Goal: Transaction & Acquisition: Download file/media

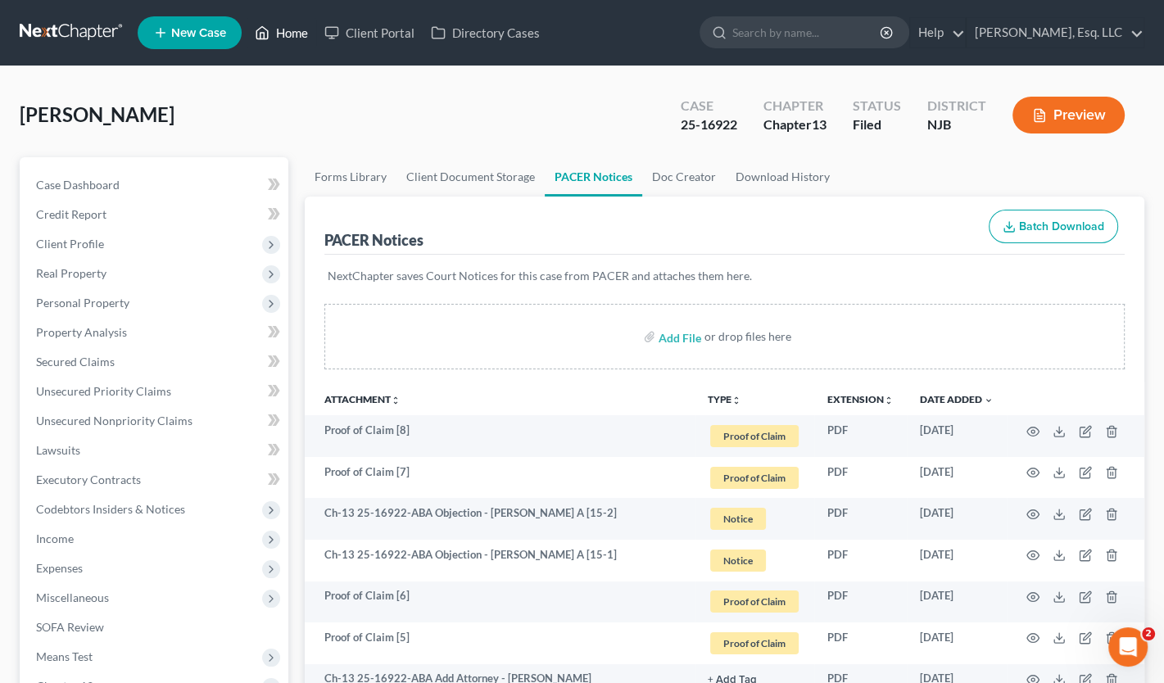
click at [302, 27] on link "Home" at bounding box center [282, 32] width 70 height 29
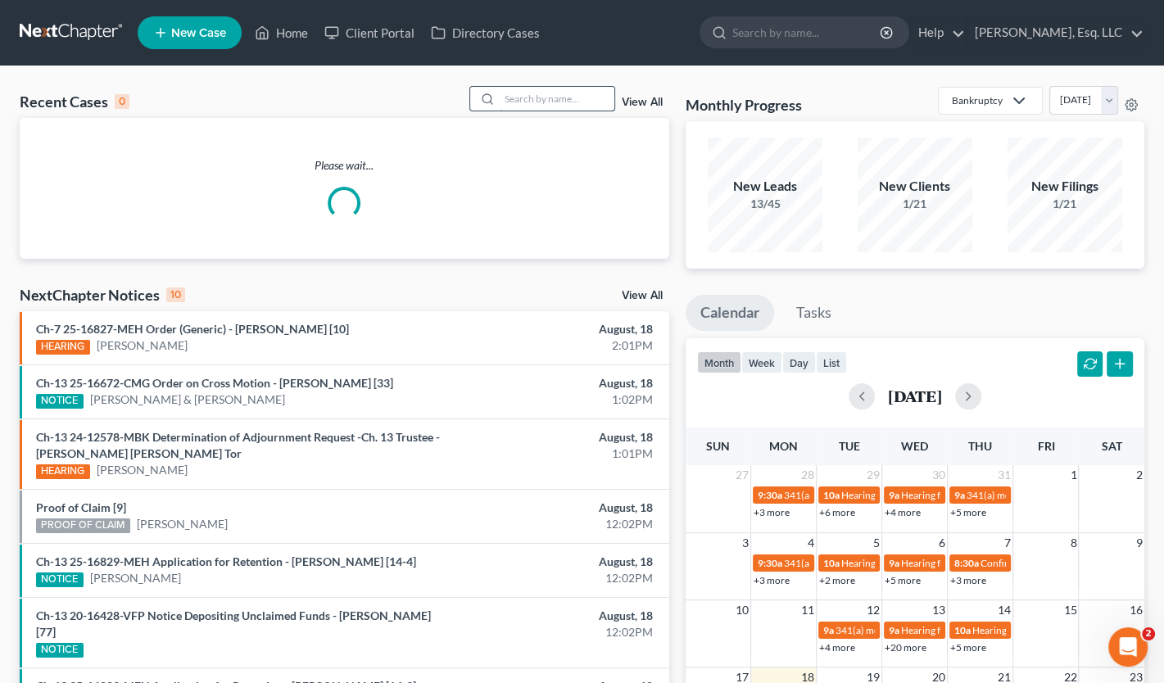
click at [532, 100] on input "search" at bounding box center [557, 99] width 115 height 24
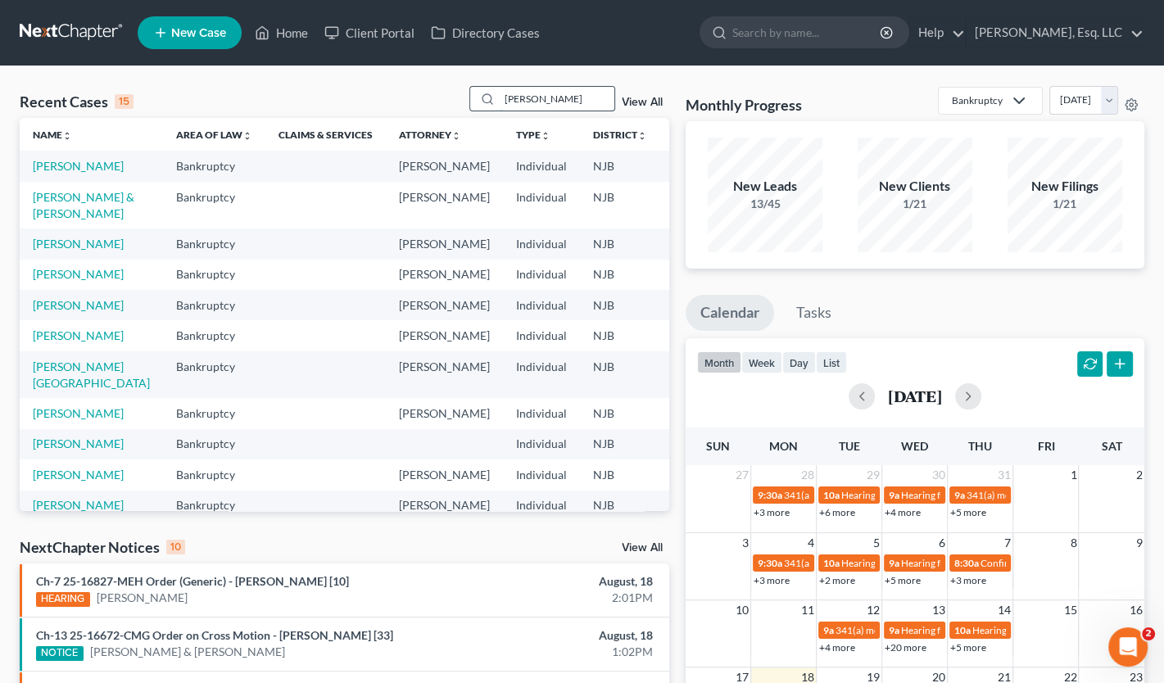
type input "[PERSON_NAME]"
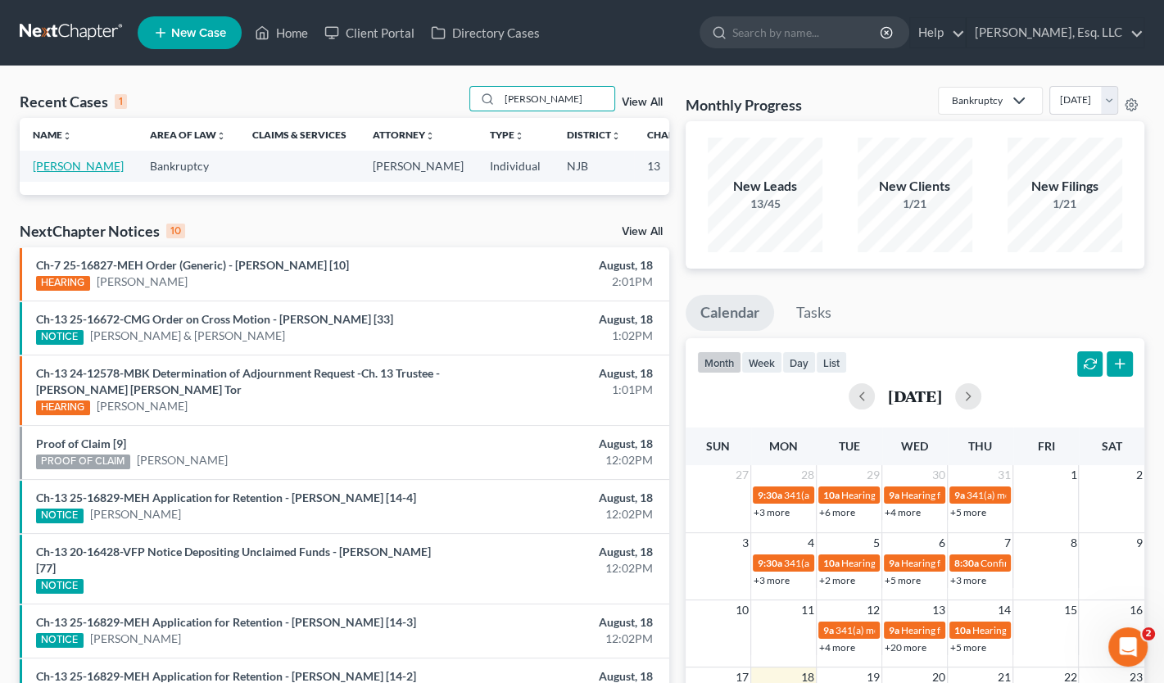
click at [46, 173] on link "[PERSON_NAME]" at bounding box center [78, 166] width 91 height 14
select select "0"
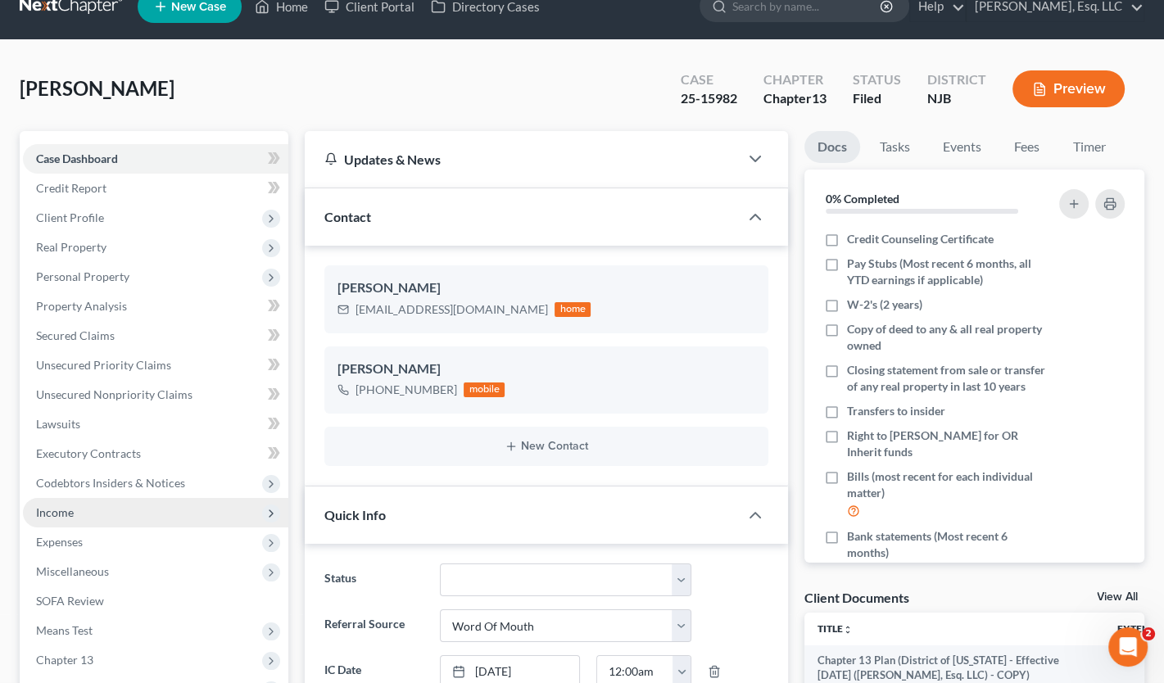
scroll to position [410, 0]
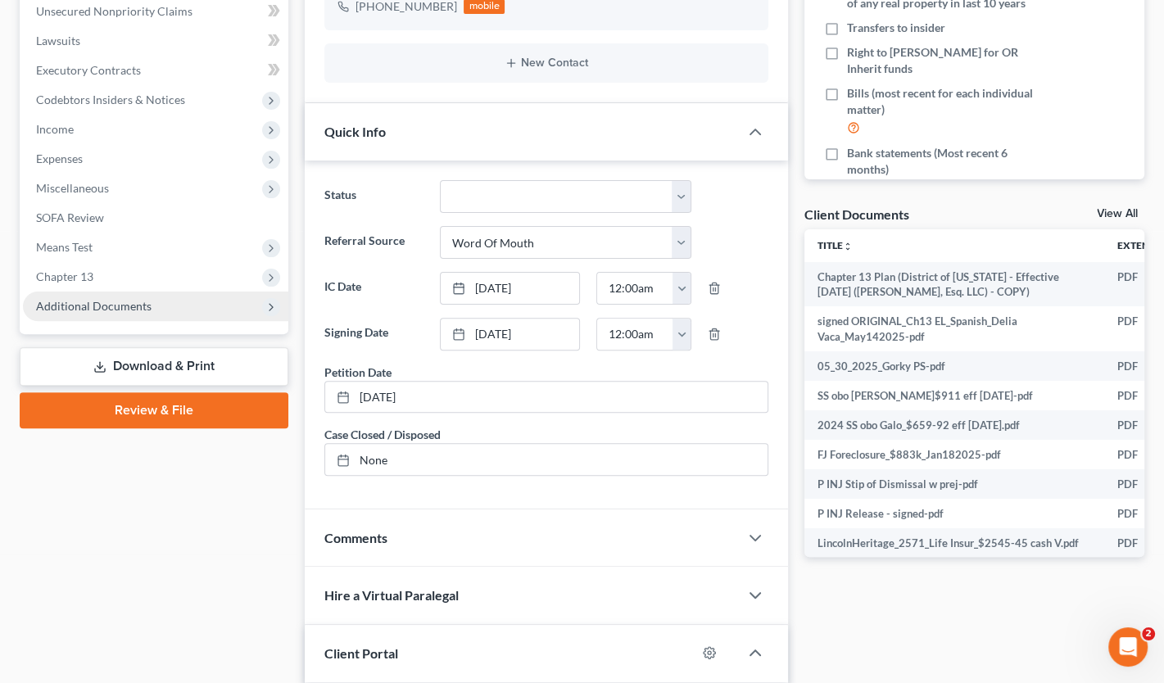
click at [102, 299] on span "Additional Documents" at bounding box center [94, 306] width 116 height 14
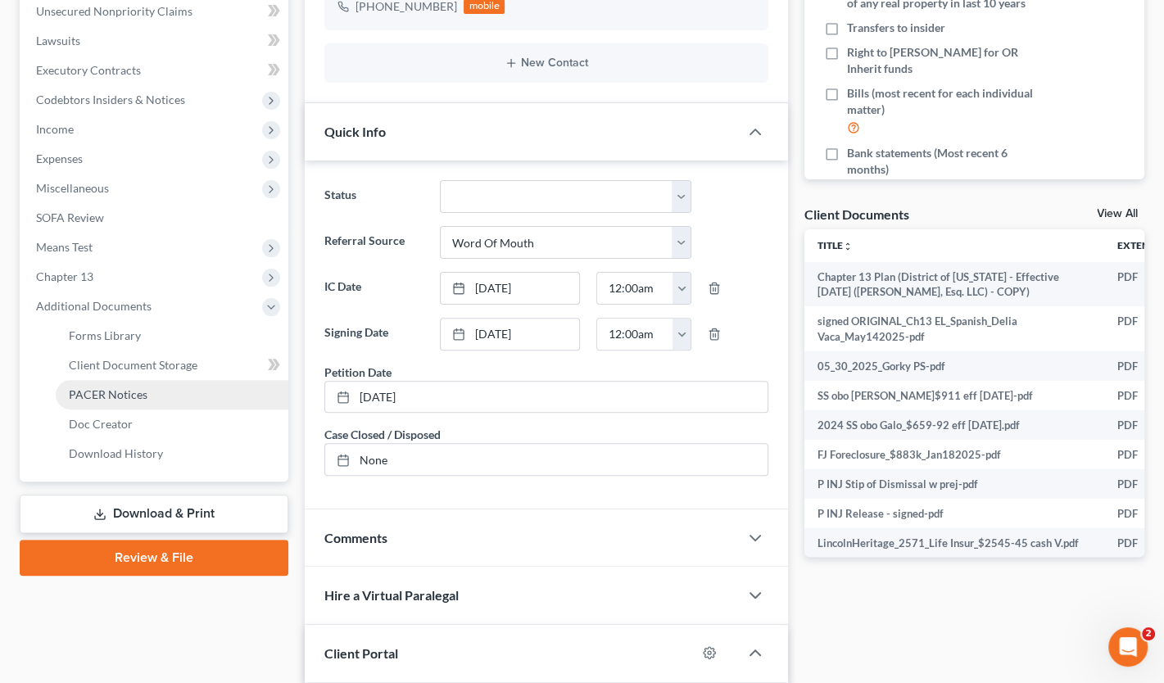
click at [115, 392] on span "PACER Notices" at bounding box center [108, 395] width 79 height 14
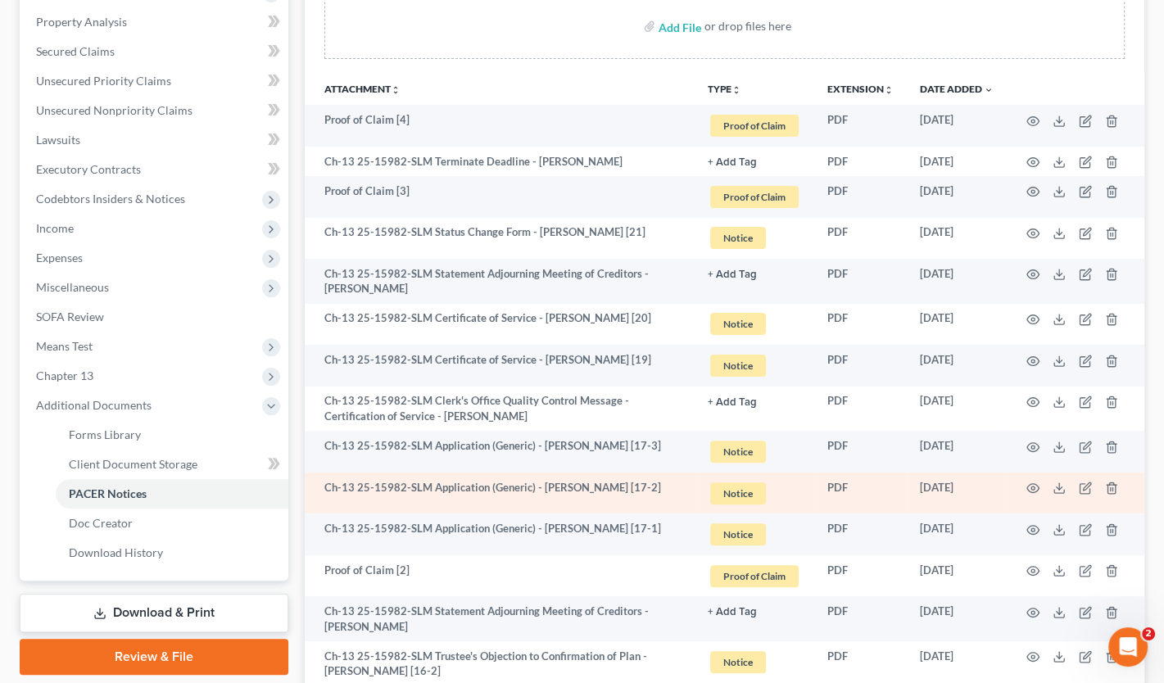
scroll to position [410, 0]
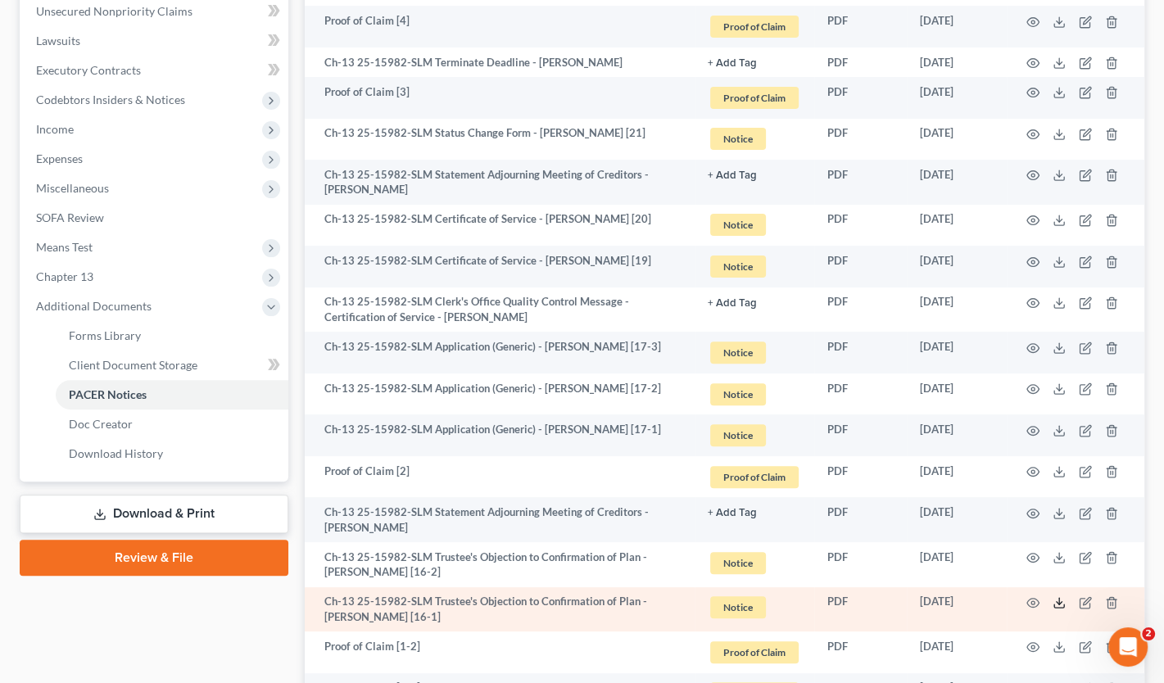
click at [1055, 601] on icon at bounding box center [1059, 603] width 13 height 13
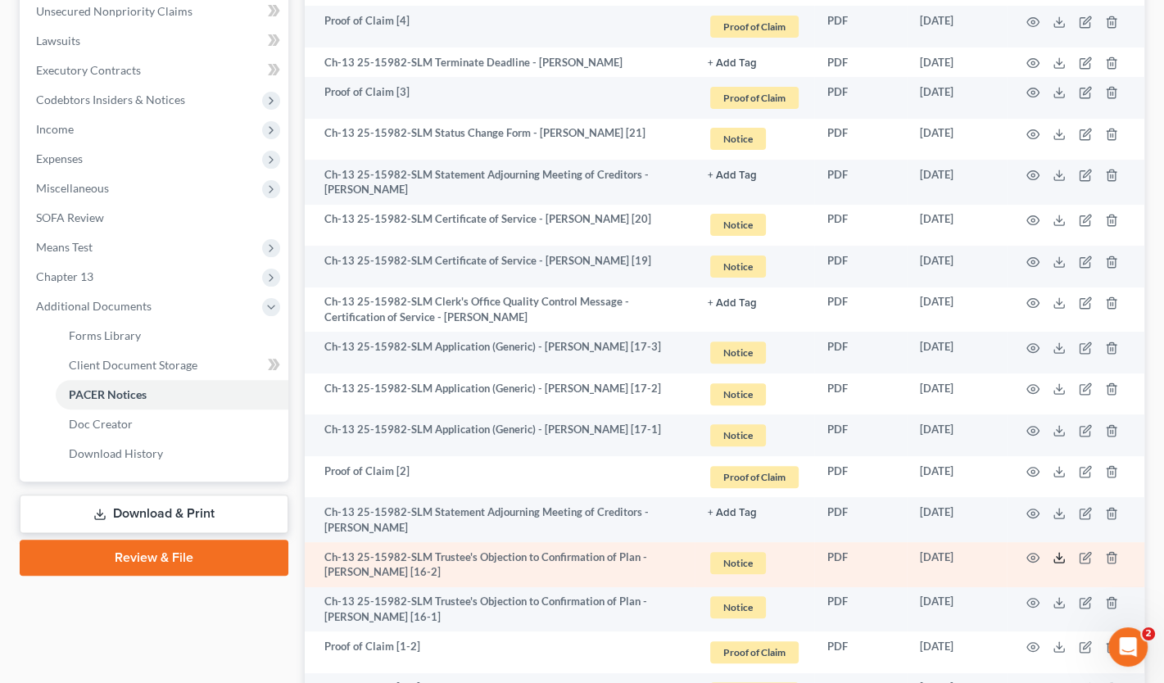
click at [1064, 553] on icon at bounding box center [1059, 557] width 13 height 13
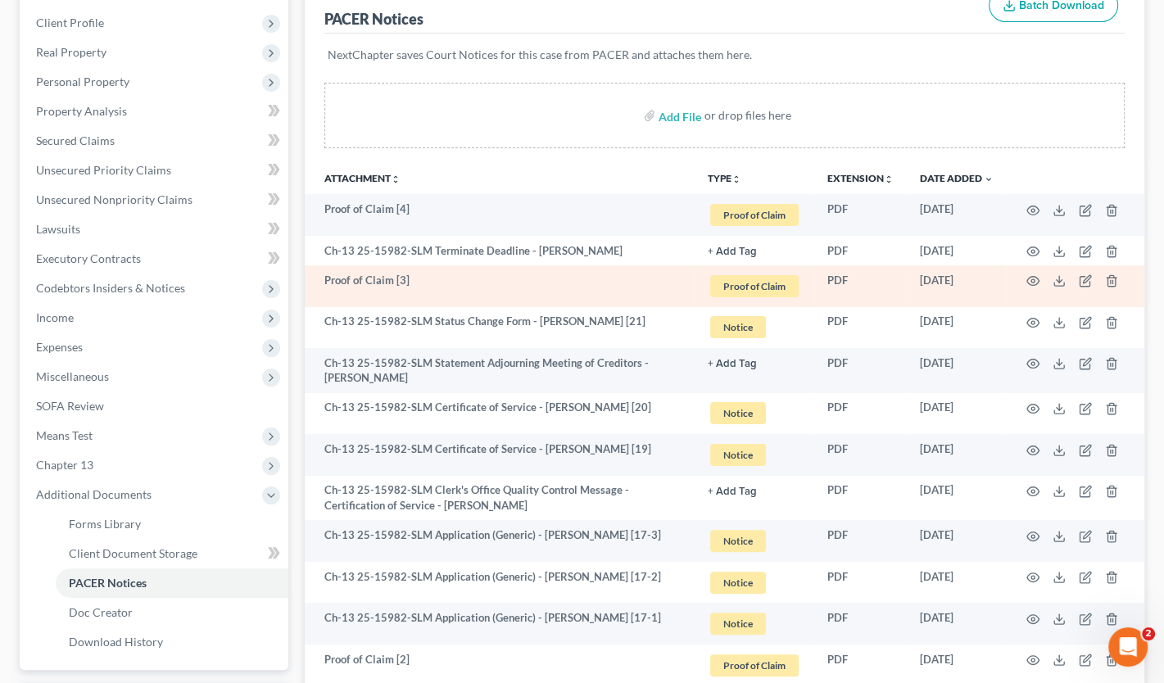
scroll to position [82, 0]
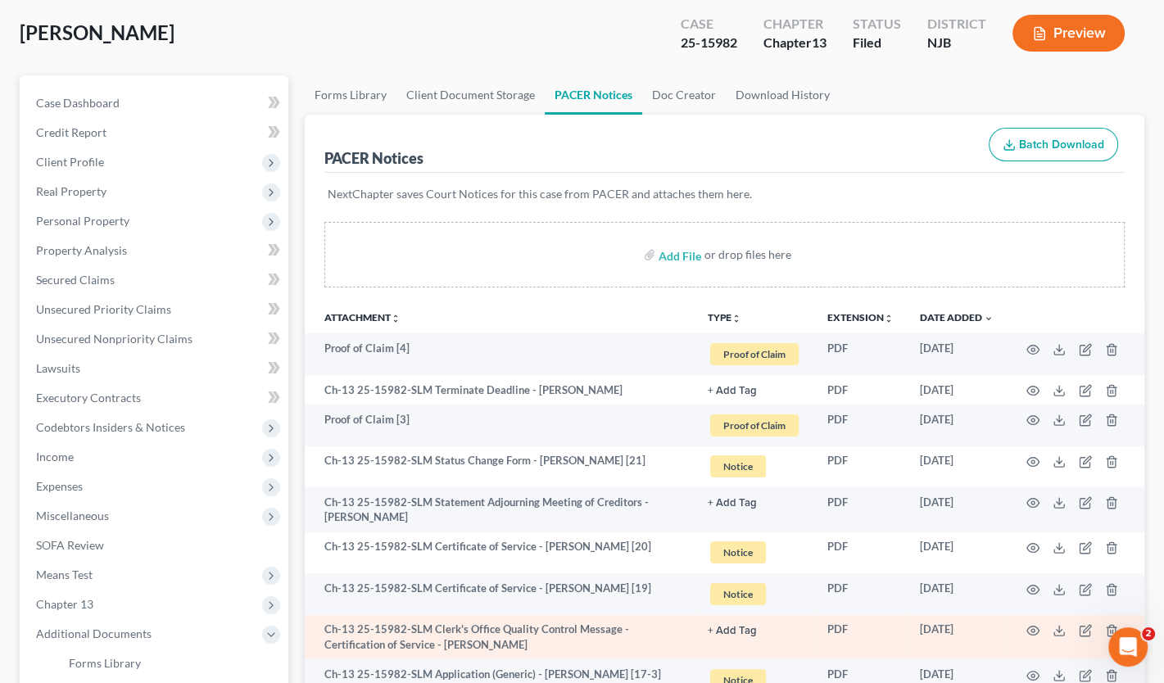
click at [891, 620] on td "PDF" at bounding box center [860, 637] width 93 height 45
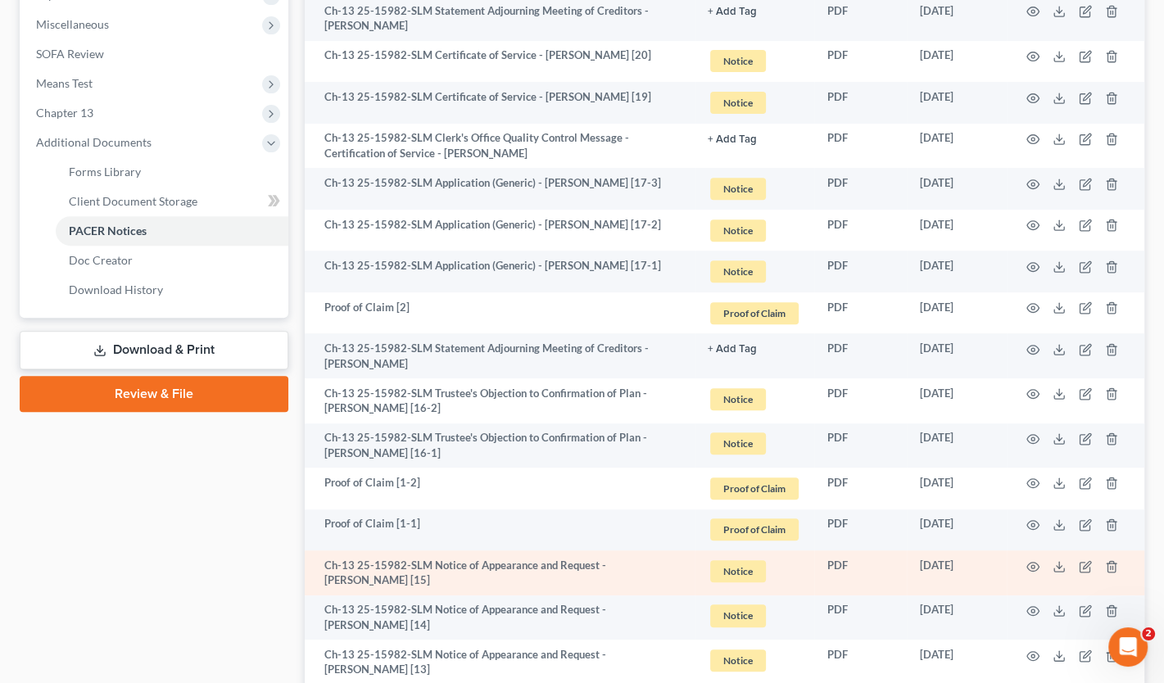
scroll to position [328, 0]
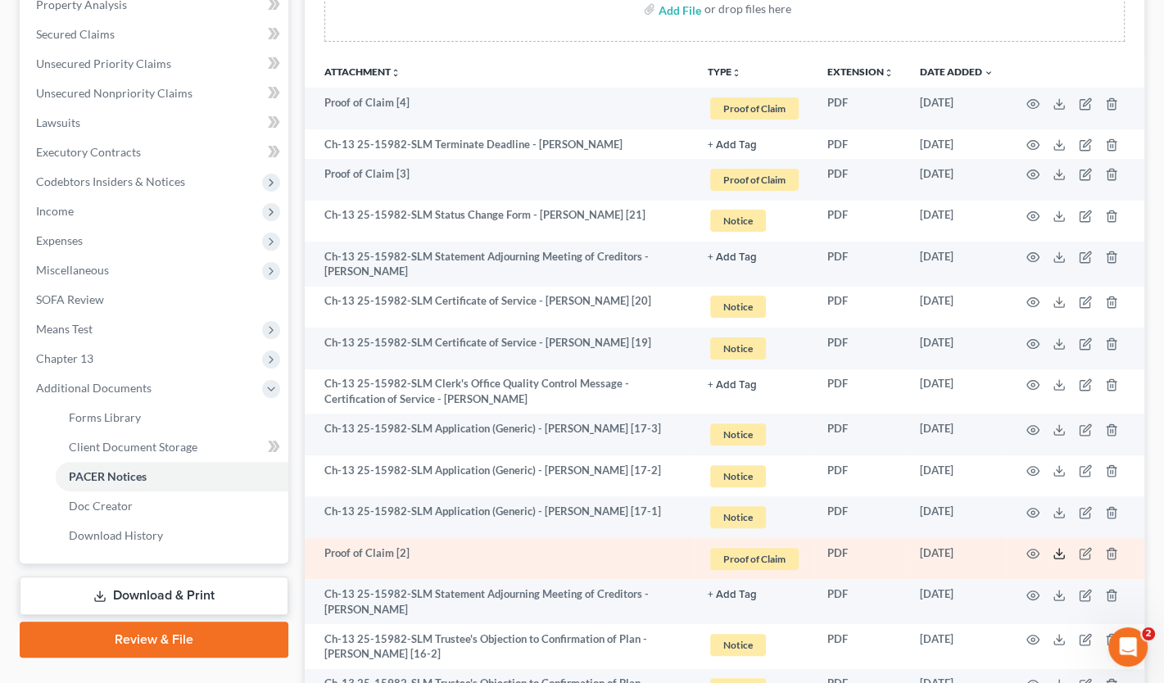
click at [1061, 553] on polyline at bounding box center [1060, 554] width 6 height 2
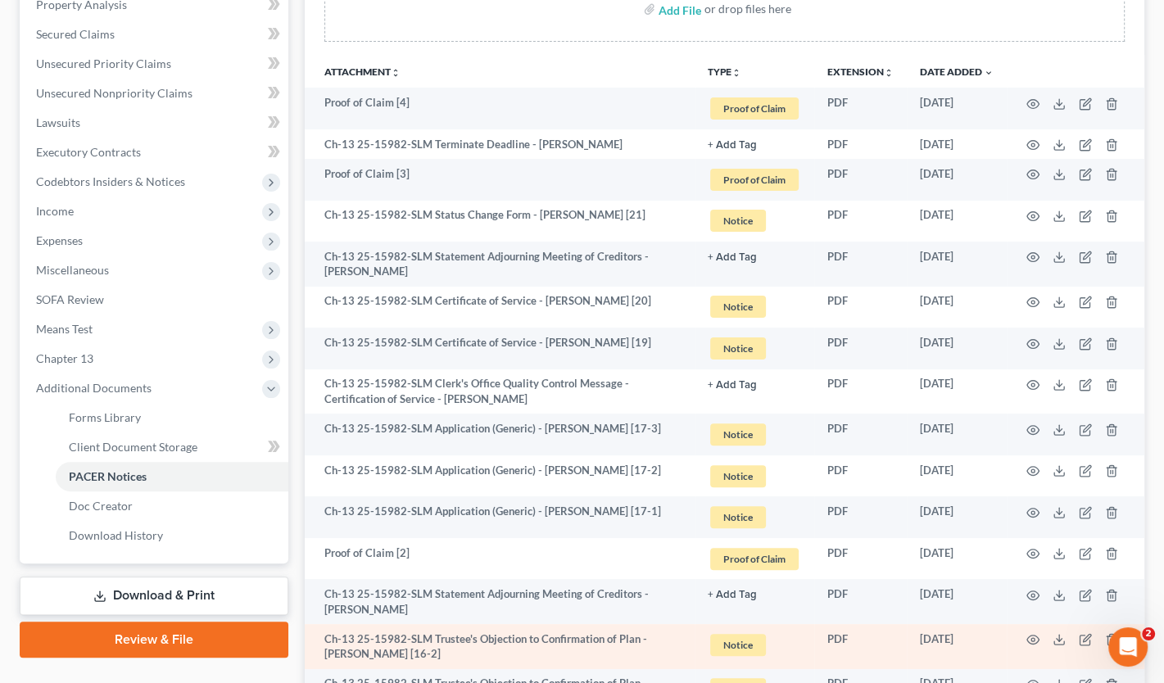
click at [895, 627] on td "PDF" at bounding box center [860, 646] width 93 height 45
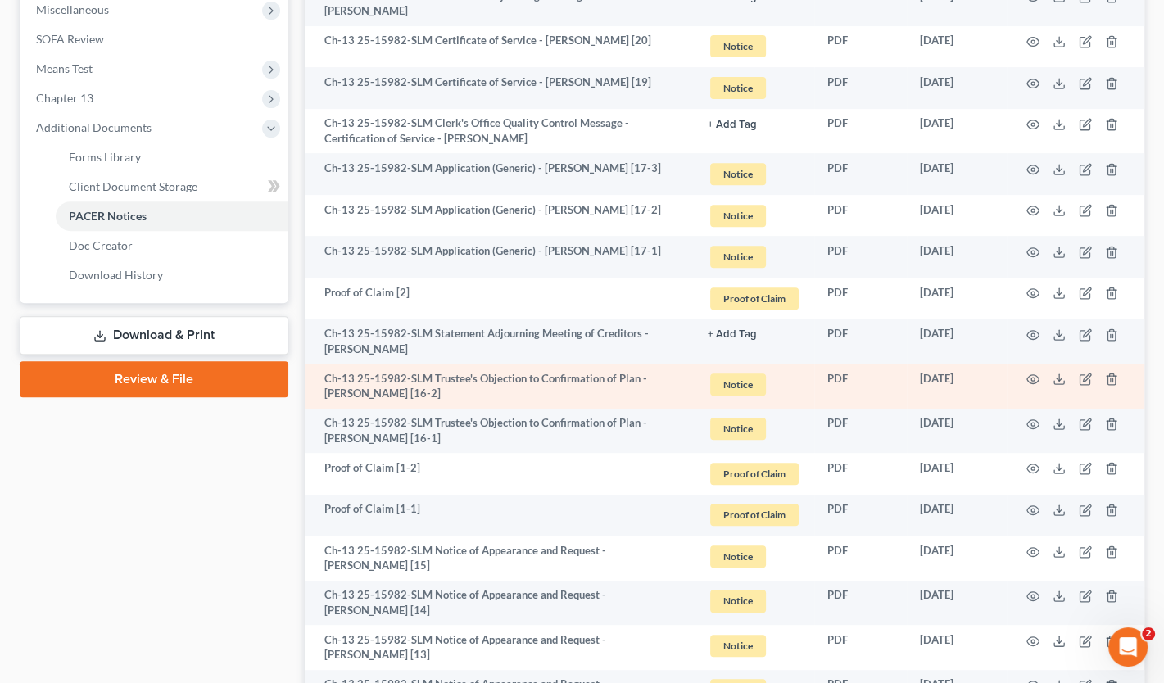
scroll to position [737, 0]
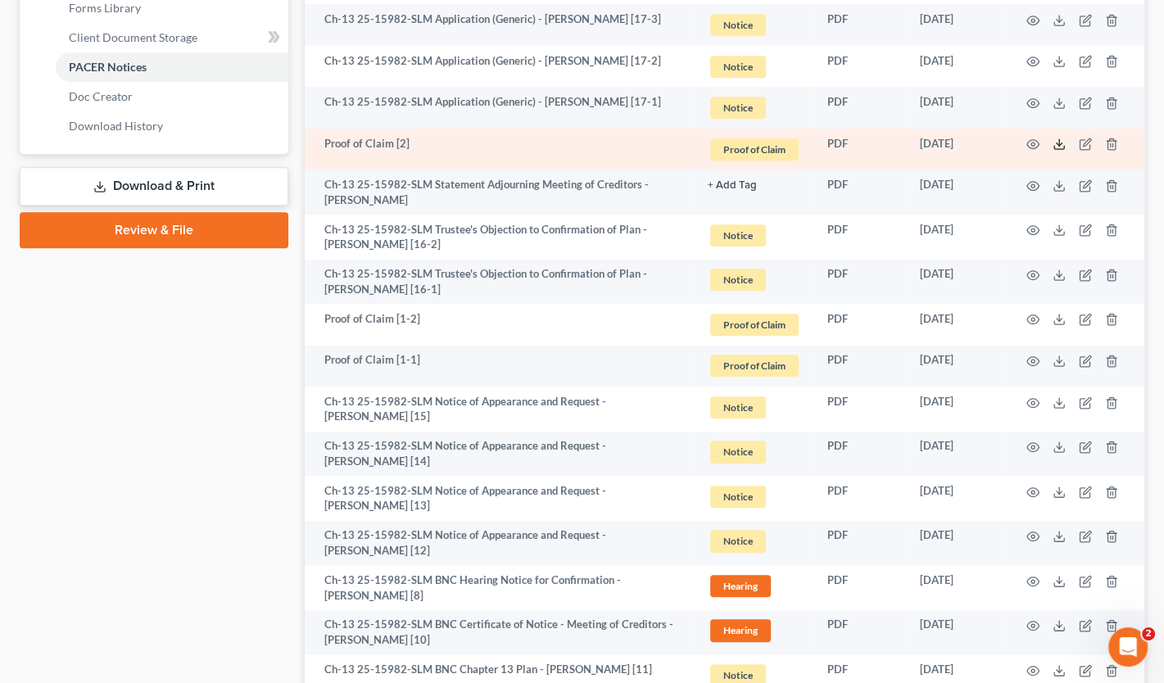
click at [1055, 140] on icon at bounding box center [1059, 144] width 13 height 13
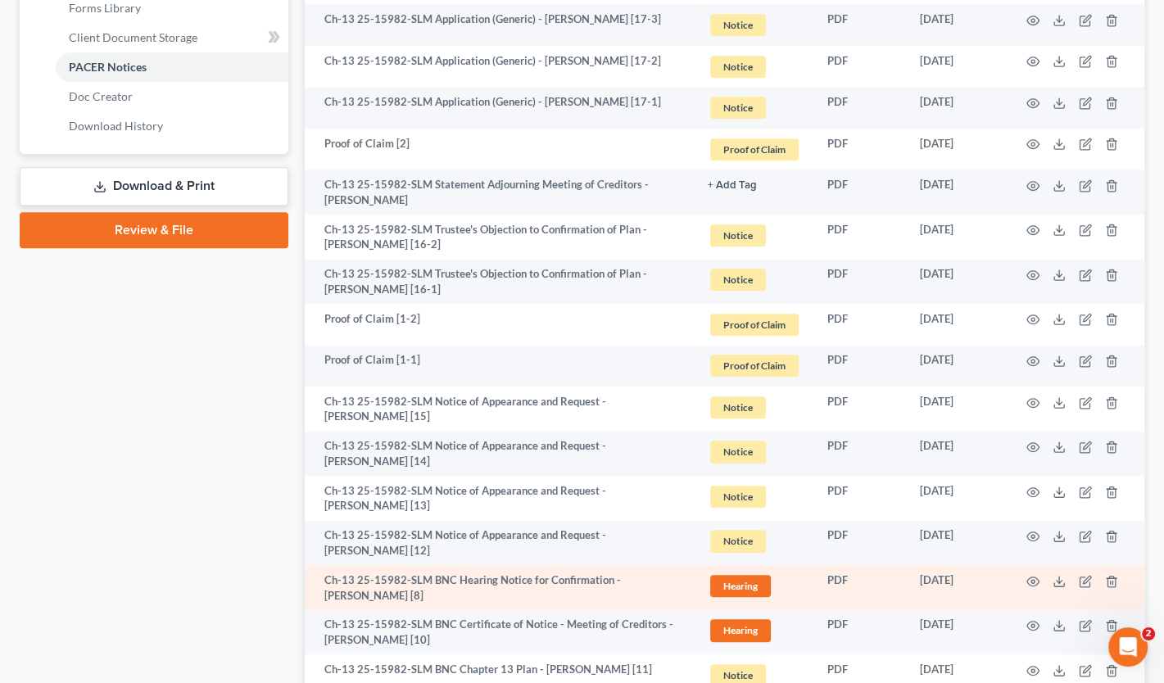
click at [470, 575] on td "Ch-13 25-15982-SLM BNC Hearing Notice for Confirmation - [PERSON_NAME] [8]" at bounding box center [500, 587] width 390 height 45
